Goal: Task Accomplishment & Management: Manage account settings

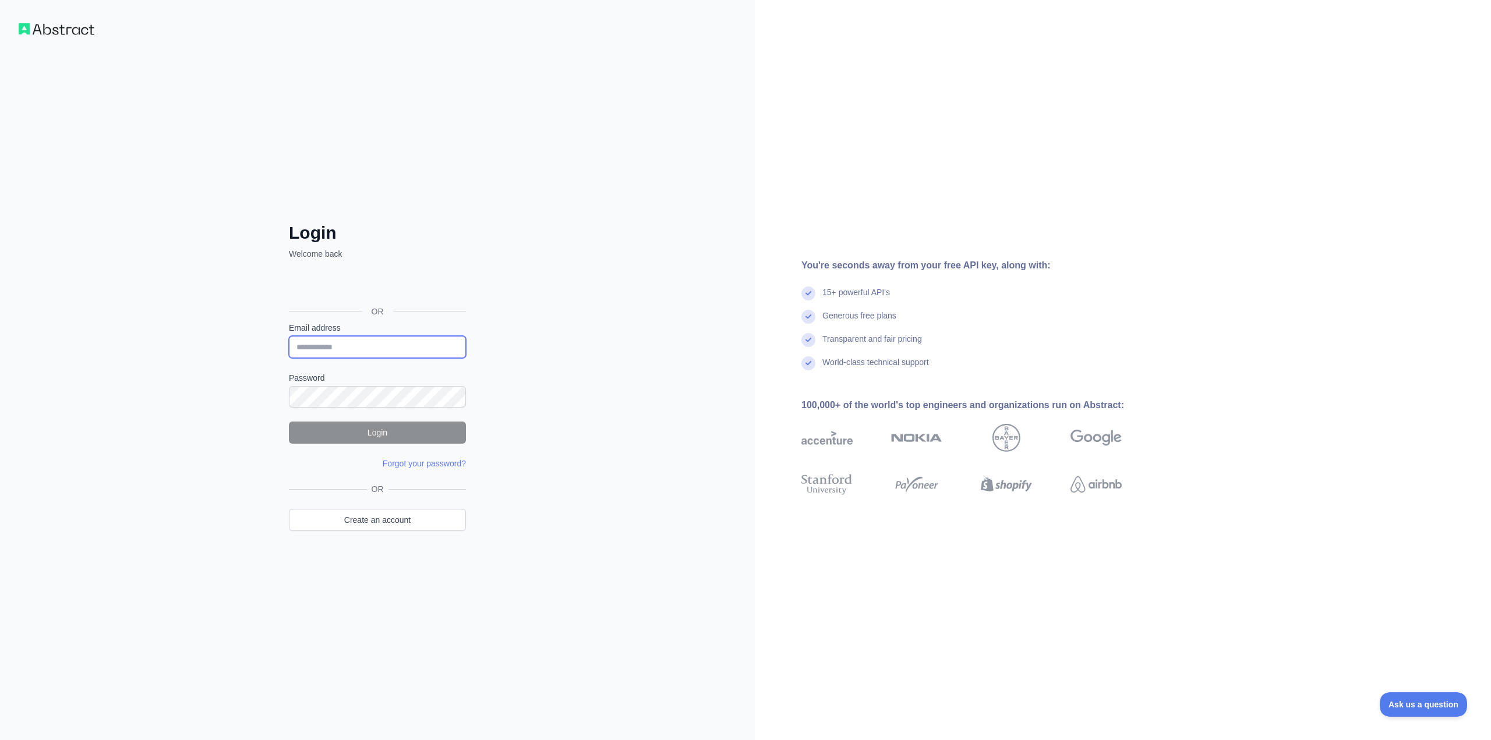
drag, startPoint x: 354, startPoint y: 338, endPoint x: 412, endPoint y: 313, distance: 62.9
click at [354, 338] on input "Email address" at bounding box center [377, 347] width 177 height 22
type input "**********"
click at [340, 433] on button "Login" at bounding box center [377, 433] width 177 height 22
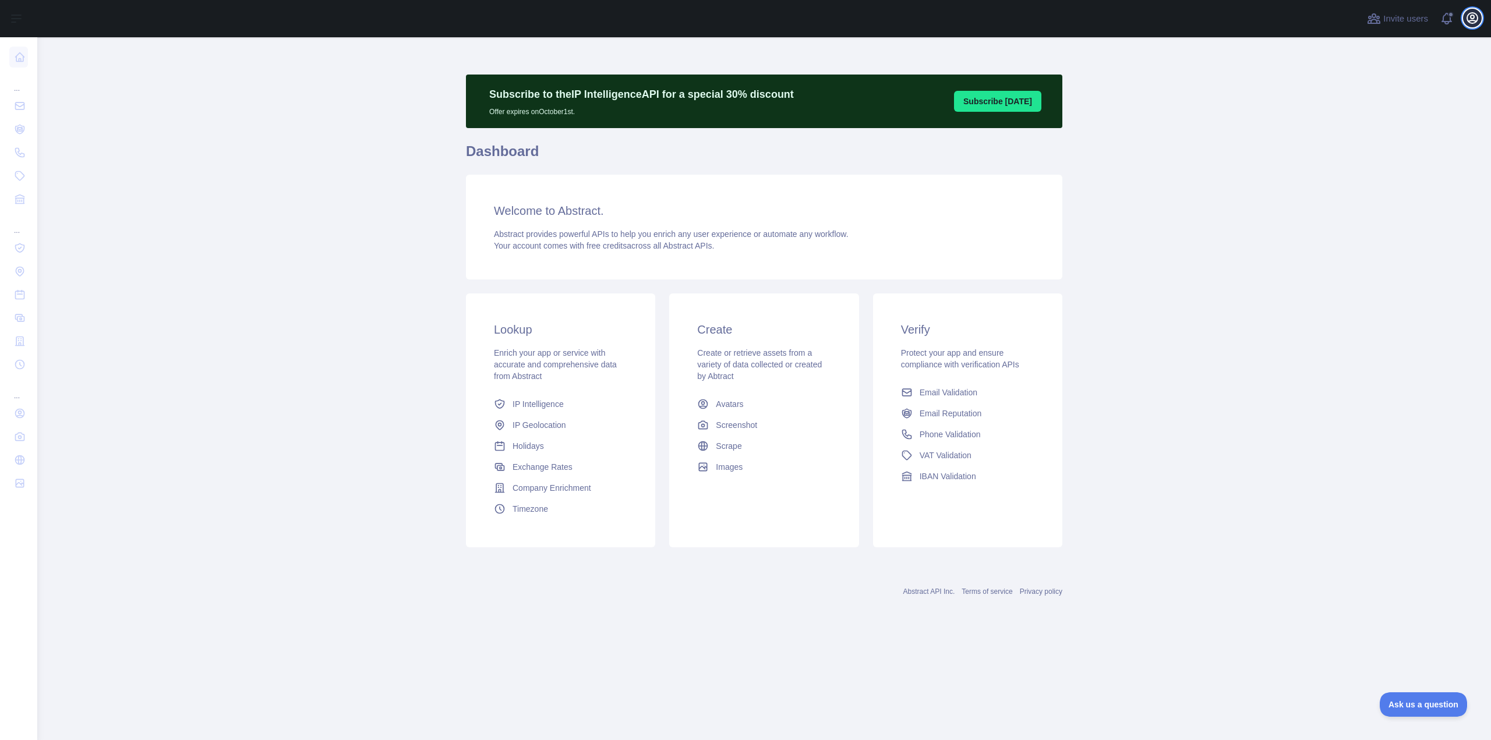
click at [1475, 15] on icon "button" at bounding box center [1473, 18] width 14 height 14
click at [1402, 81] on link "Account settings" at bounding box center [1416, 84] width 130 height 21
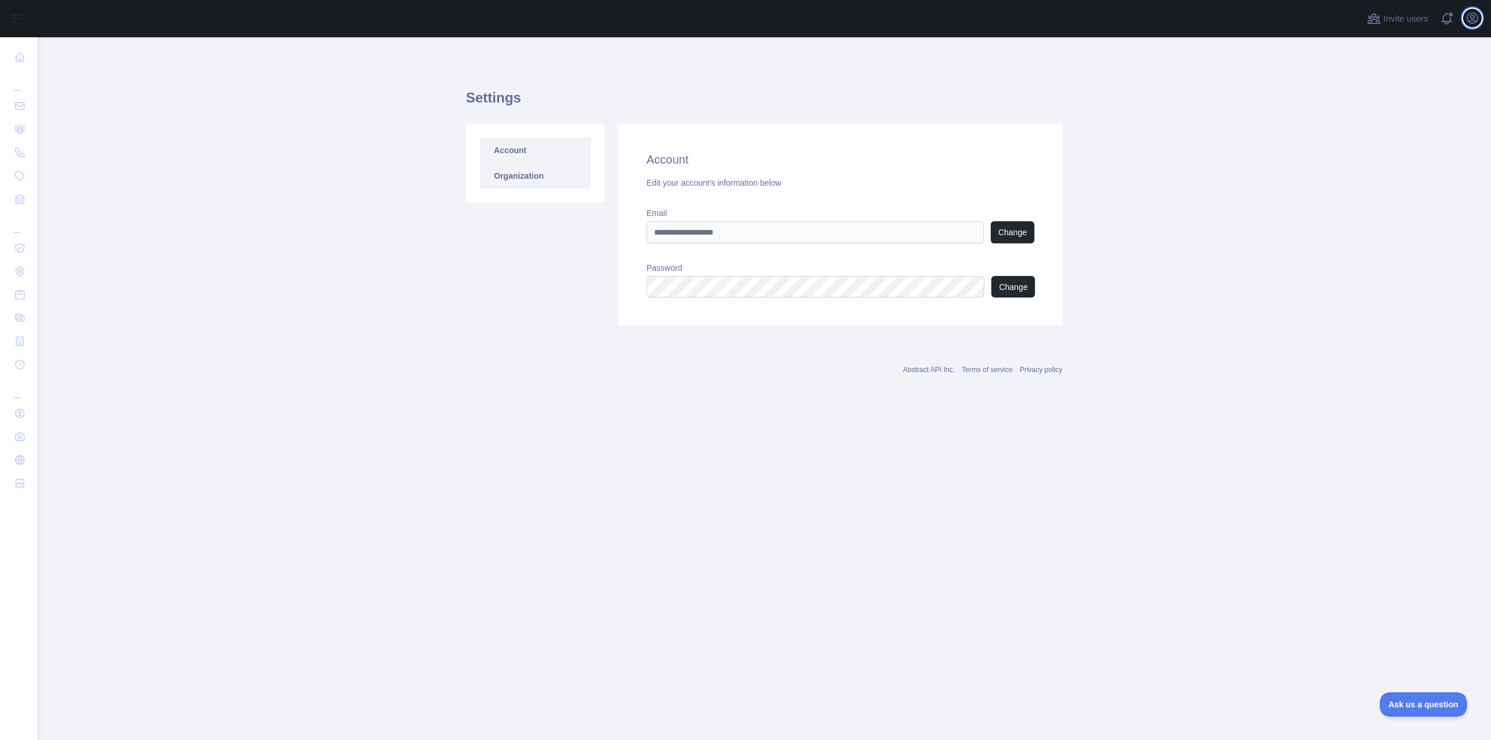
type input "**********"
click at [520, 178] on link "Organization" at bounding box center [535, 176] width 111 height 26
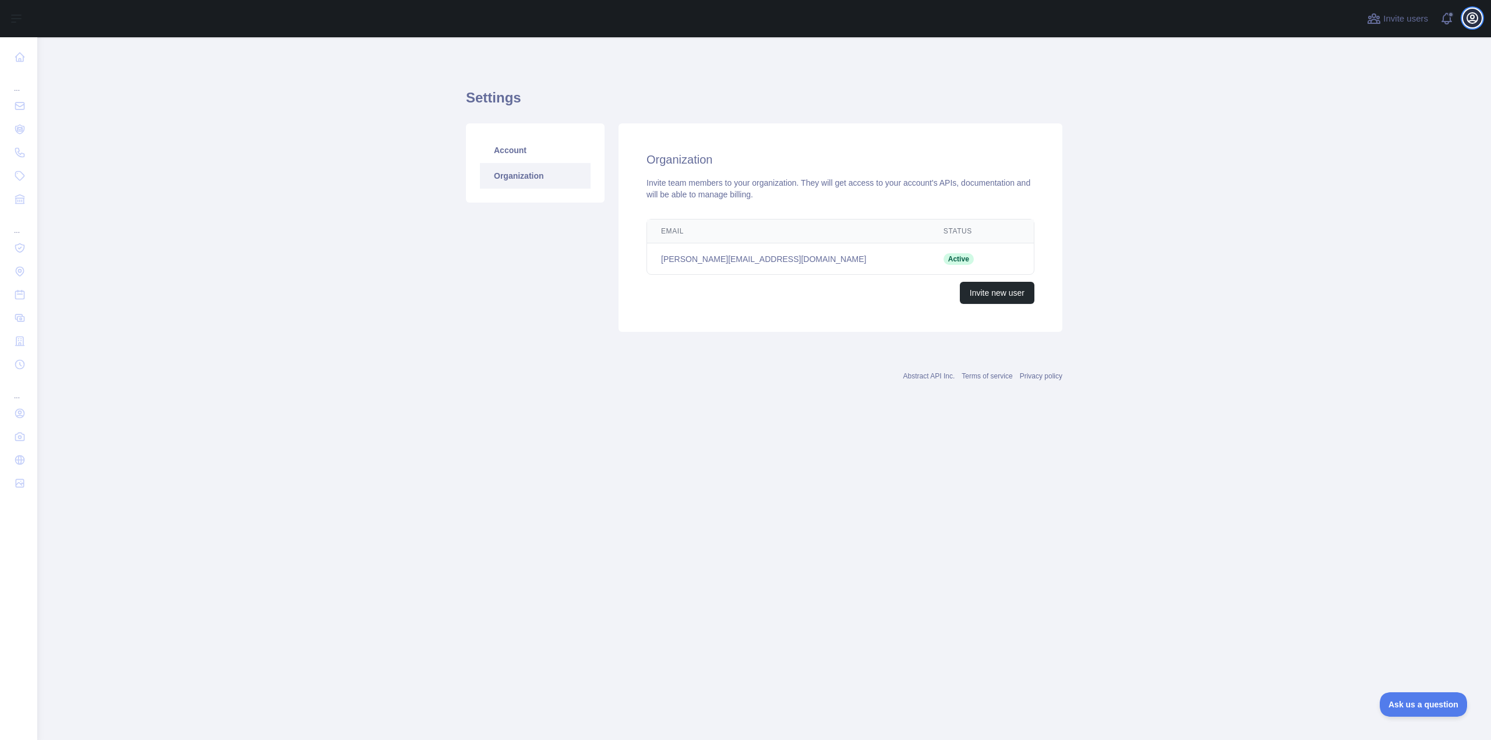
click at [1473, 23] on icon "button" at bounding box center [1472, 18] width 10 height 10
click at [1406, 104] on link "Organization" at bounding box center [1416, 105] width 130 height 21
click at [524, 152] on link "Account" at bounding box center [535, 150] width 111 height 26
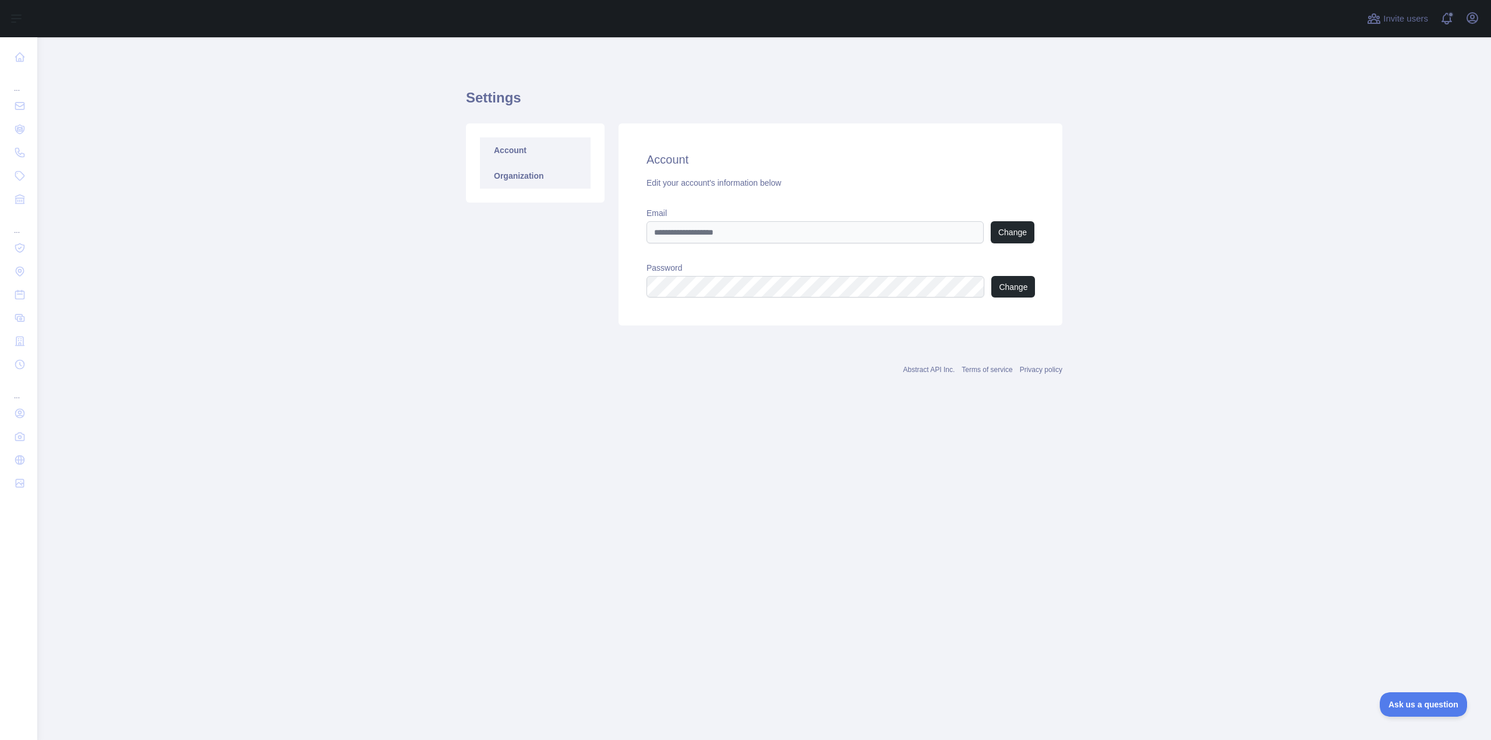
click at [516, 181] on link "Organization" at bounding box center [535, 176] width 111 height 26
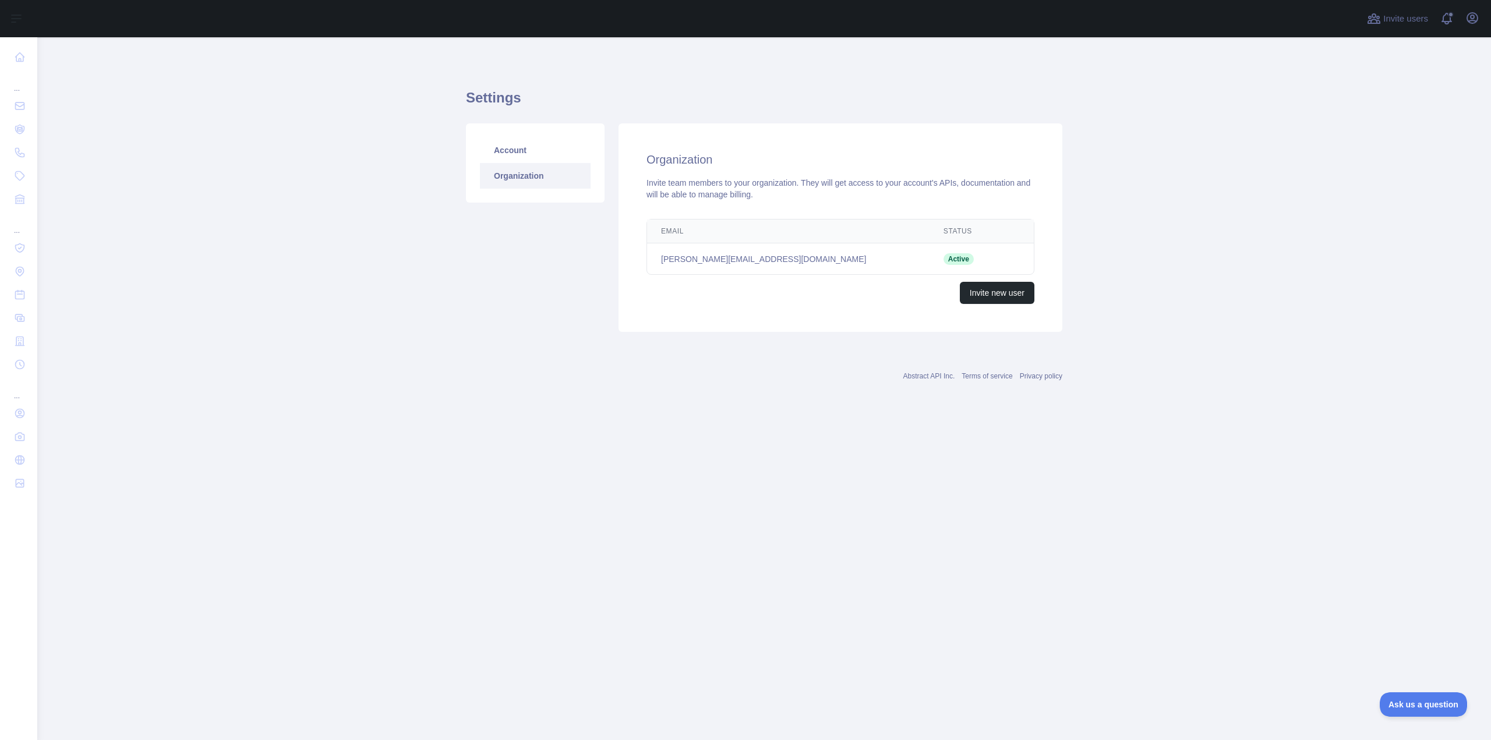
click at [466, 262] on div "Account Organization" at bounding box center [535, 227] width 153 height 209
click at [1470, 18] on icon "button" at bounding box center [1473, 18] width 14 height 14
click at [1389, 126] on button "Billing" at bounding box center [1416, 126] width 130 height 21
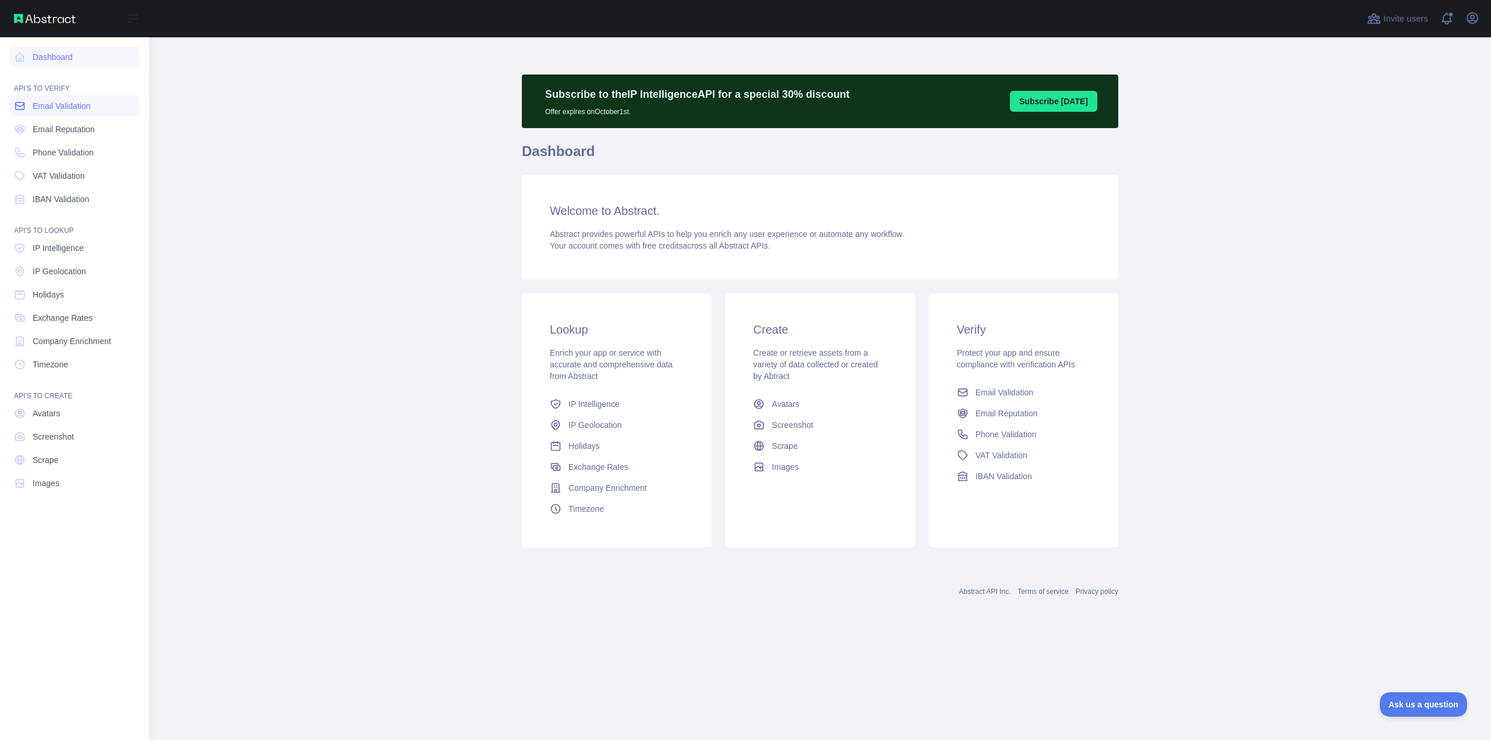
click at [73, 107] on span "Email Validation" at bounding box center [62, 106] width 58 height 12
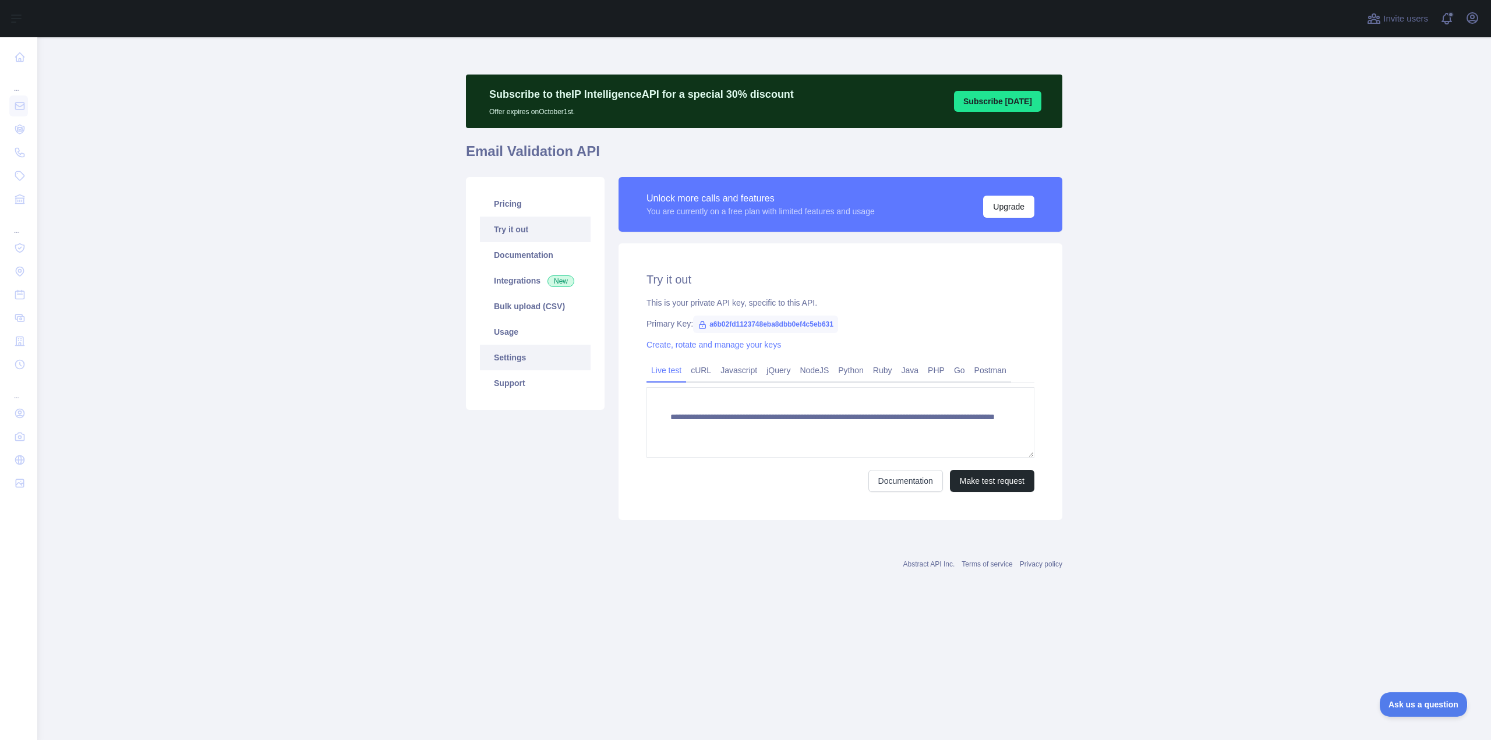
click at [520, 359] on link "Settings" at bounding box center [535, 358] width 111 height 26
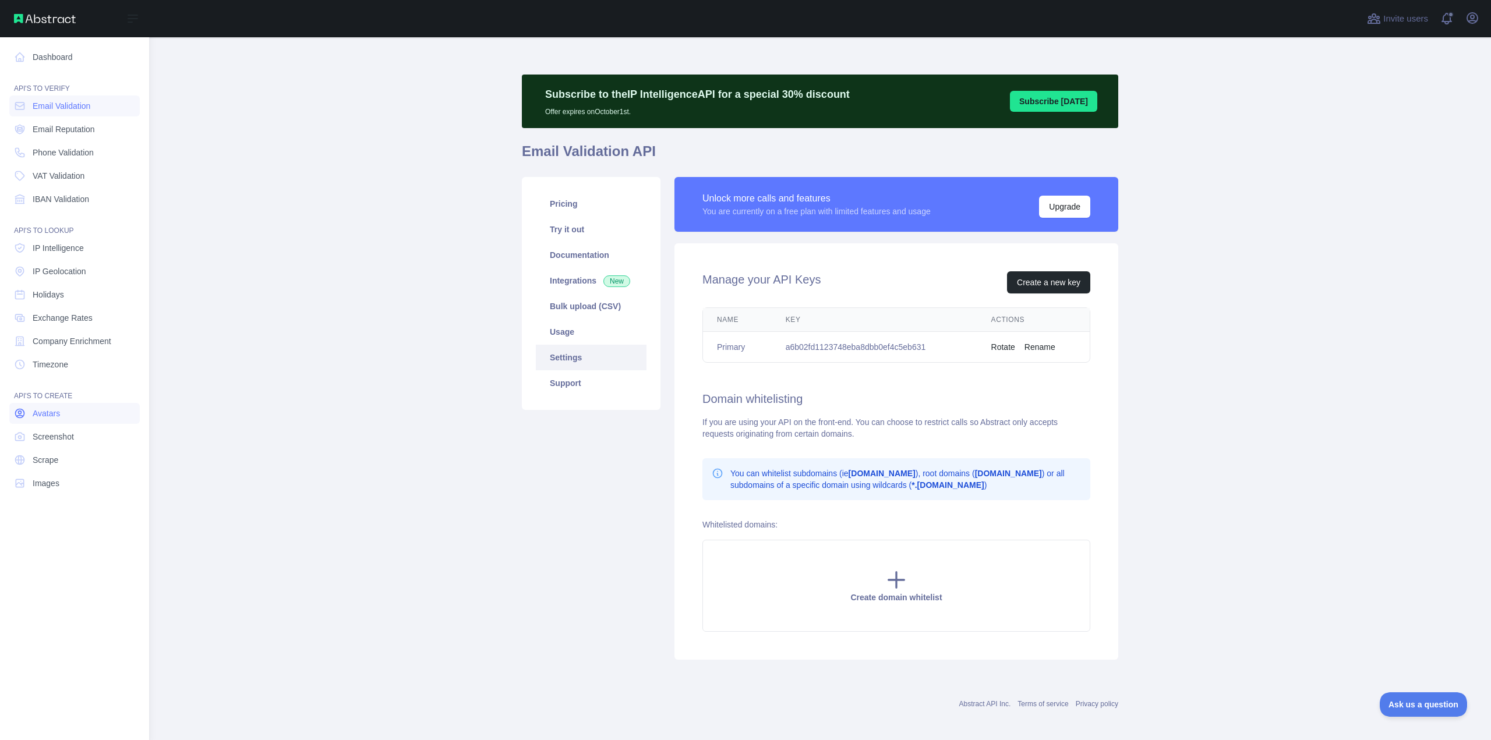
click at [95, 415] on link "Avatars" at bounding box center [74, 413] width 130 height 21
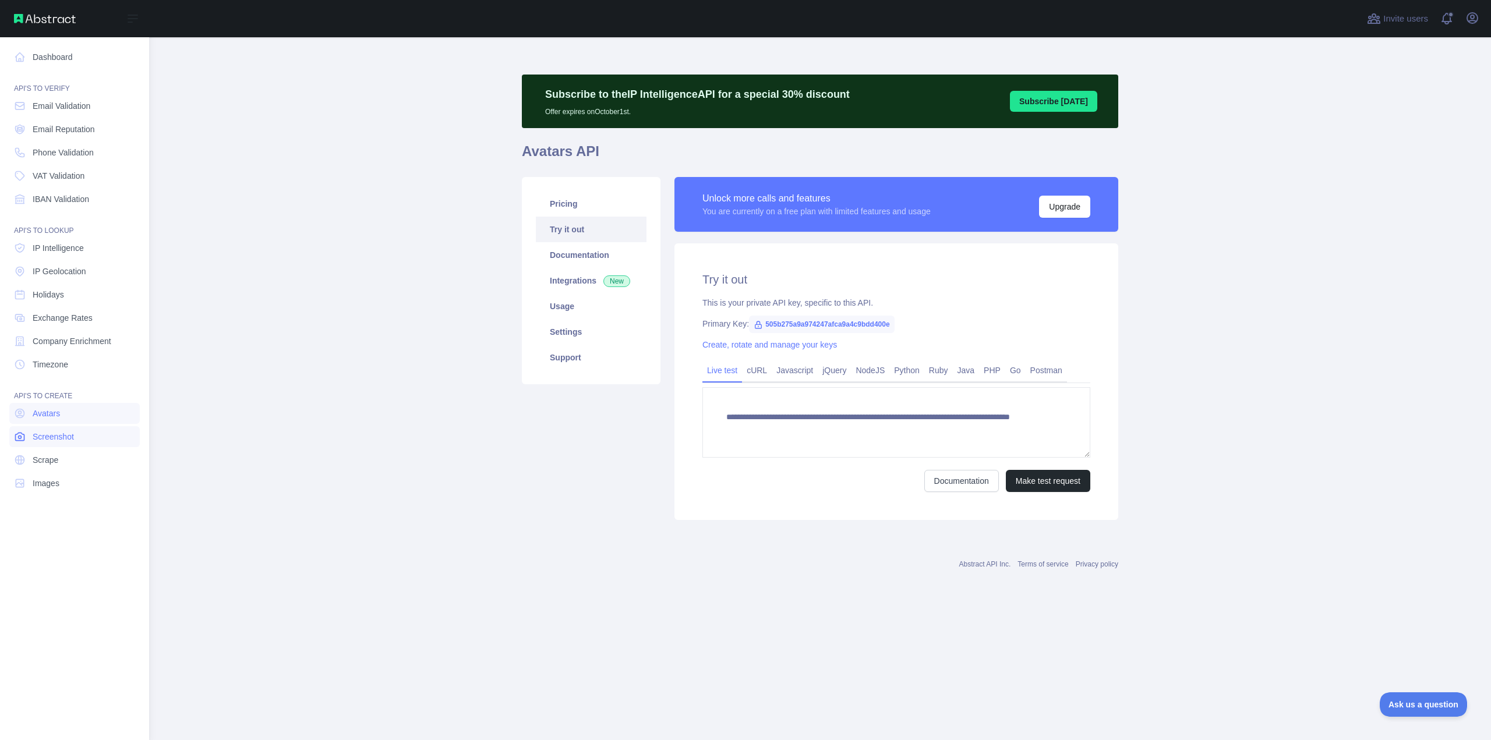
click at [66, 435] on span "Screenshot" at bounding box center [53, 437] width 41 height 12
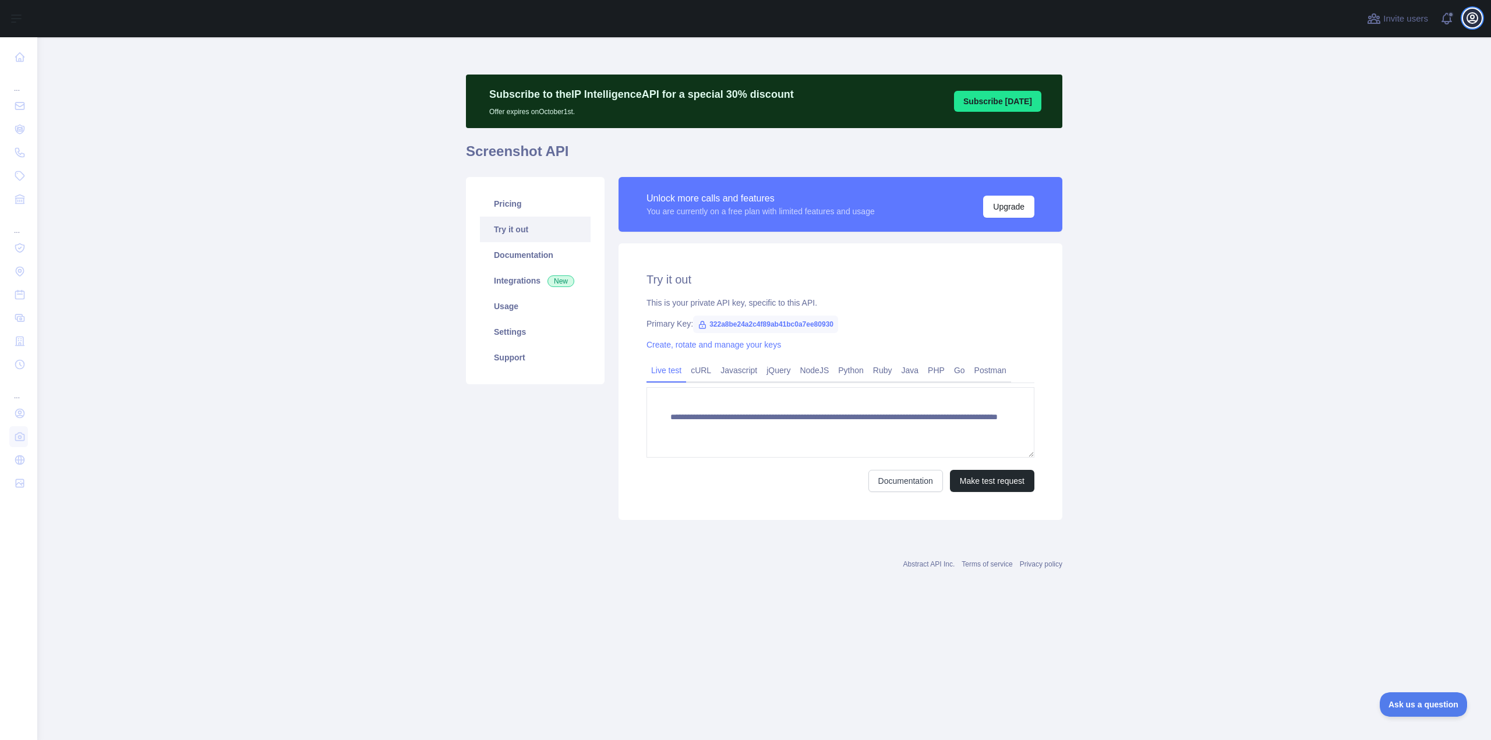
click at [1468, 23] on icon "button" at bounding box center [1473, 18] width 14 height 14
click at [1378, 82] on link "Account settings" at bounding box center [1416, 84] width 130 height 21
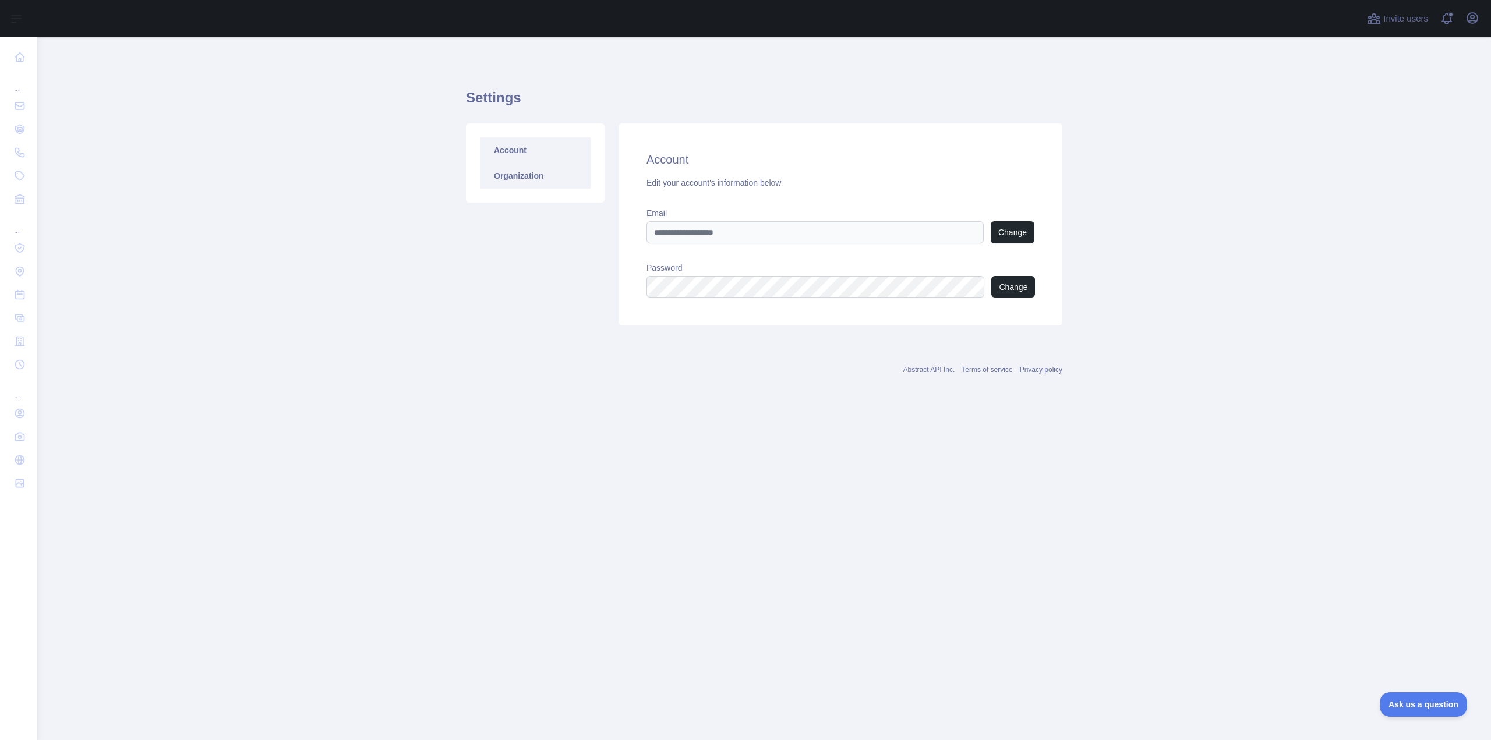
click at [514, 180] on link "Organization" at bounding box center [535, 176] width 111 height 26
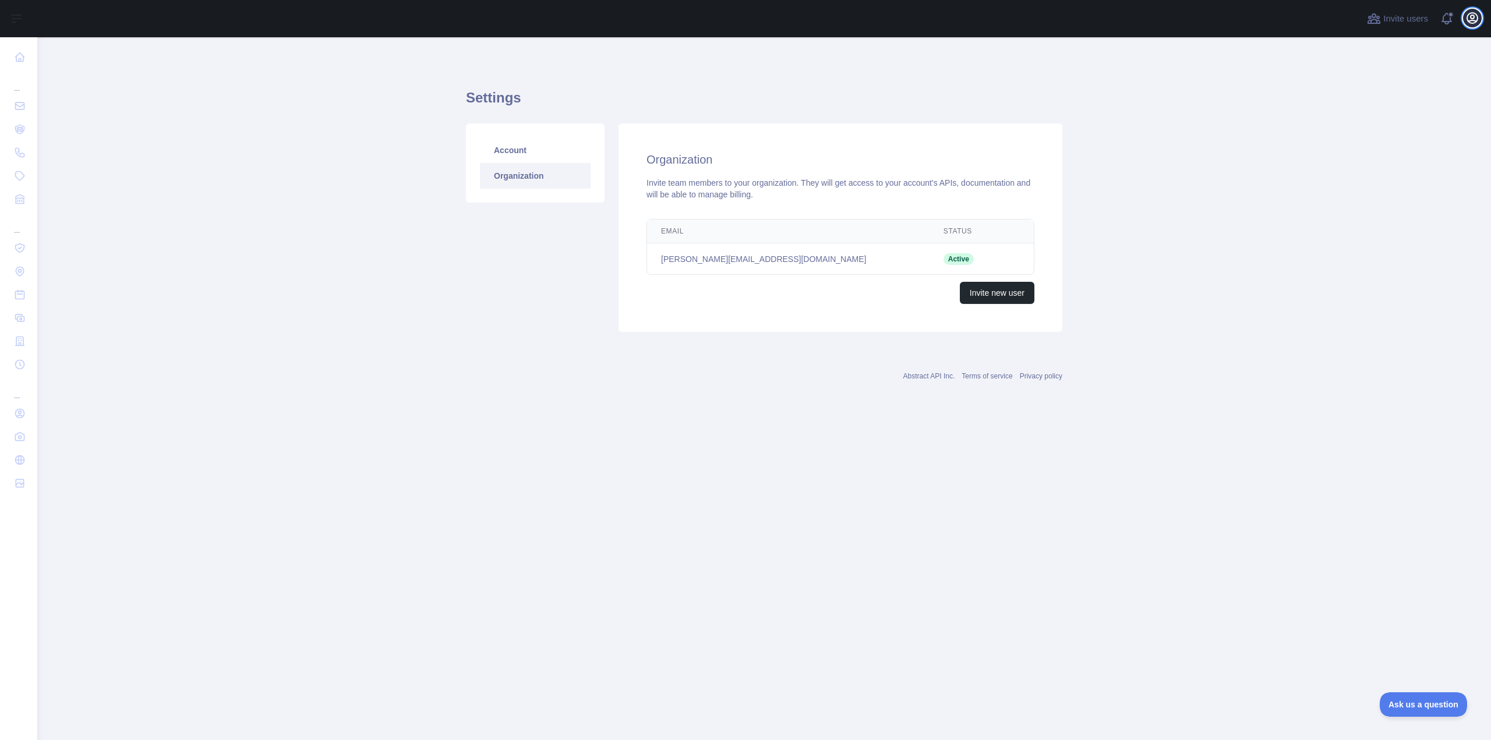
click at [1471, 22] on icon "button" at bounding box center [1473, 18] width 14 height 14
click at [1396, 107] on link "Organization" at bounding box center [1416, 105] width 130 height 21
click at [1470, 19] on icon "button" at bounding box center [1473, 18] width 14 height 14
click at [1392, 152] on button "Sign out" at bounding box center [1416, 152] width 130 height 21
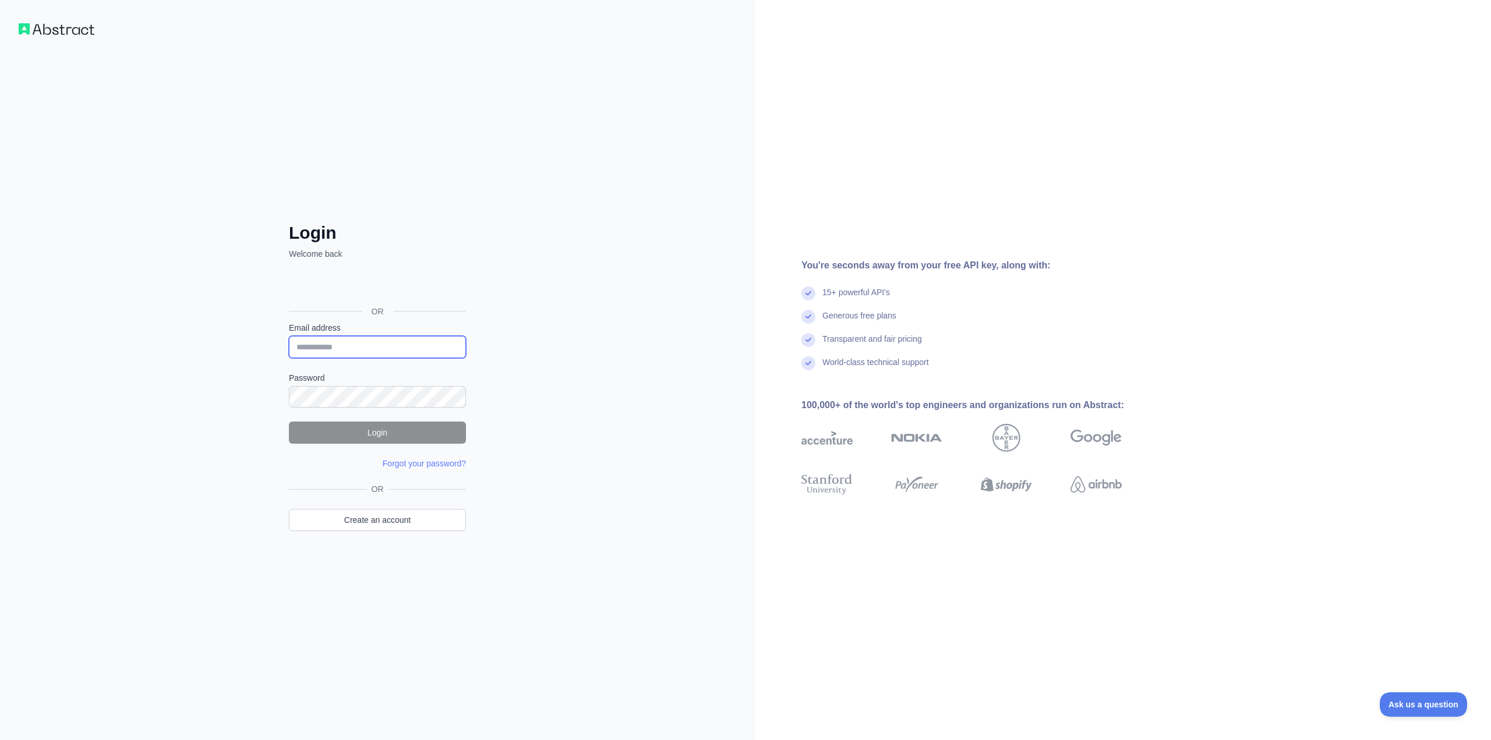
drag, startPoint x: 365, startPoint y: 349, endPoint x: 373, endPoint y: 330, distance: 20.3
click at [365, 349] on input "Email address" at bounding box center [377, 347] width 177 height 22
click at [601, 143] on div "Login Welcome back OR Email address Password Login Forgot your password? Please…" at bounding box center [377, 370] width 755 height 740
type input "**********"
drag, startPoint x: 0, startPoint y: 0, endPoint x: 372, endPoint y: 343, distance: 505.8
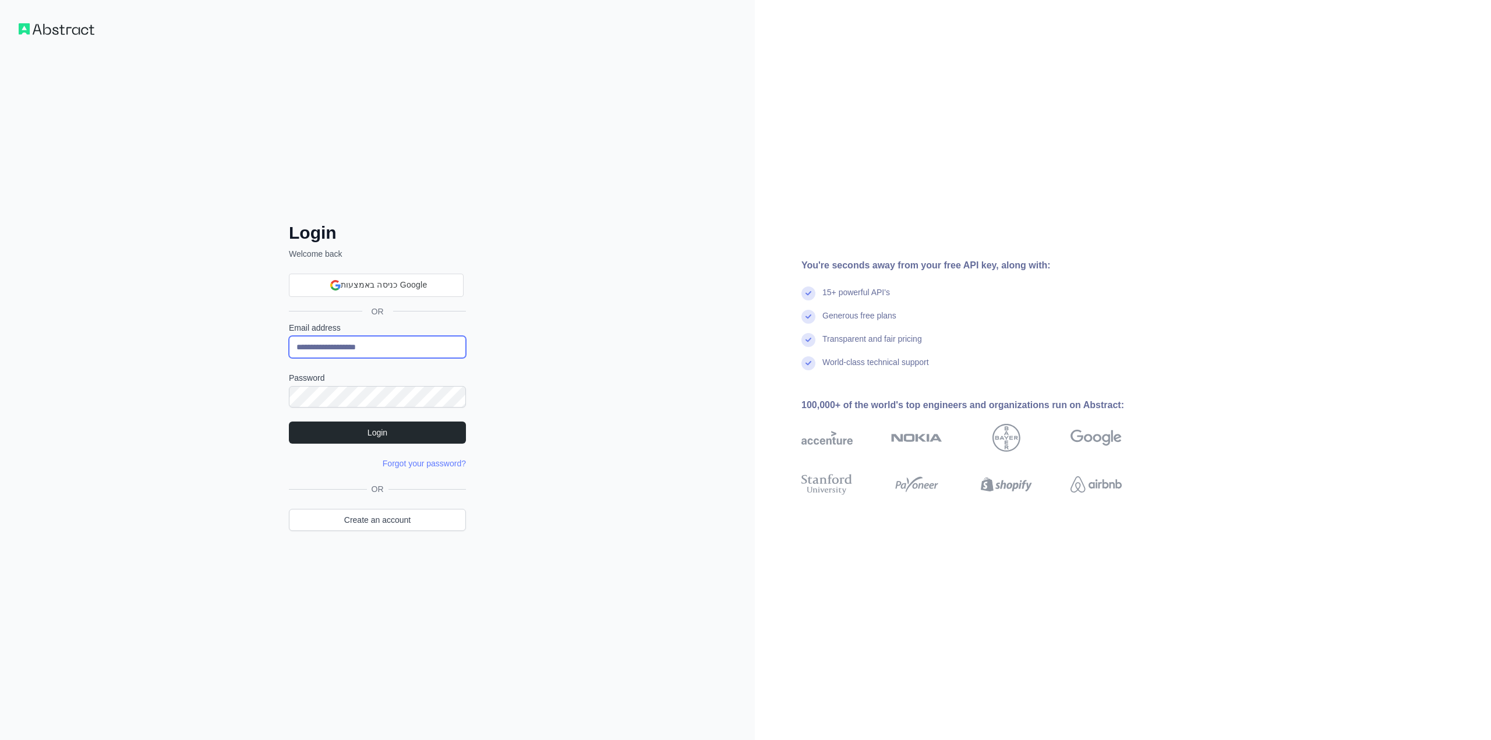
click at [372, 343] on input "**********" at bounding box center [377, 347] width 177 height 22
click at [368, 351] on input "**********" at bounding box center [377, 347] width 177 height 22
